Goal: Check status: Check status

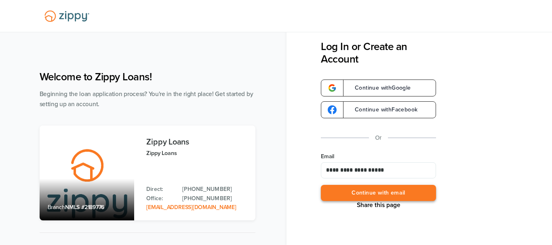
type input "**********"
click at [373, 196] on button "Continue with email" at bounding box center [378, 193] width 115 height 17
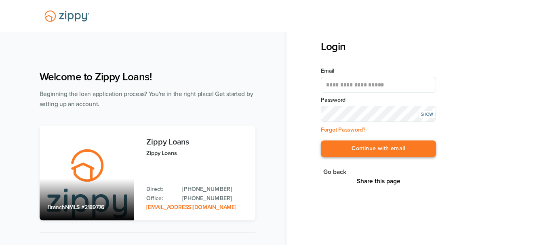
click at [387, 146] on button "Continue with email" at bounding box center [378, 149] width 115 height 17
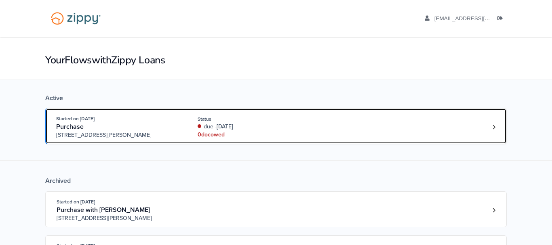
click at [251, 127] on div "due -[DATE]" at bounding box center [252, 127] width 108 height 8
